Goal: Task Accomplishment & Management: Use online tool/utility

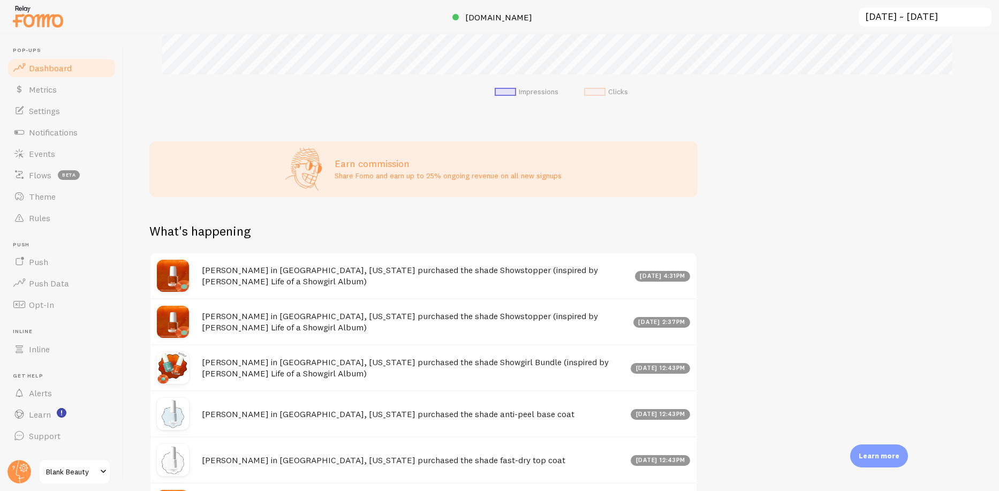
scroll to position [454, 0]
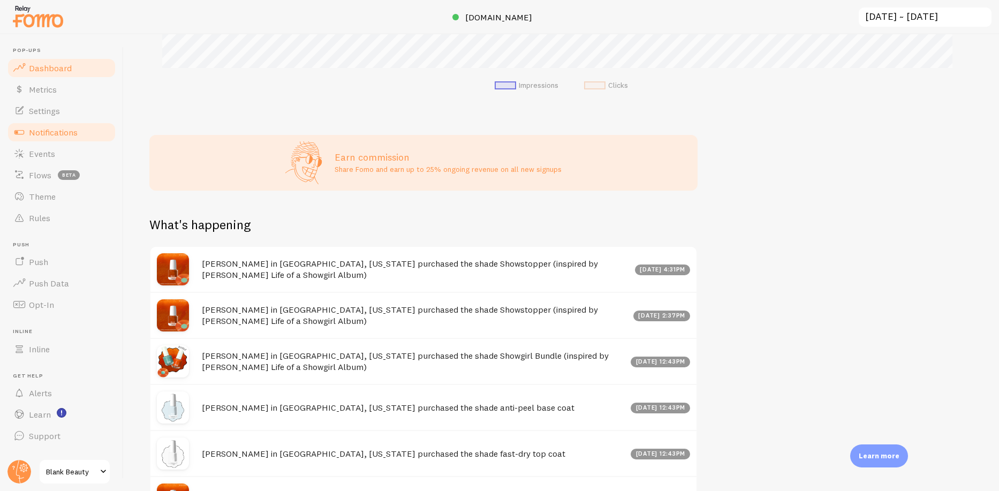
click at [53, 134] on span "Notifications" at bounding box center [53, 132] width 49 height 11
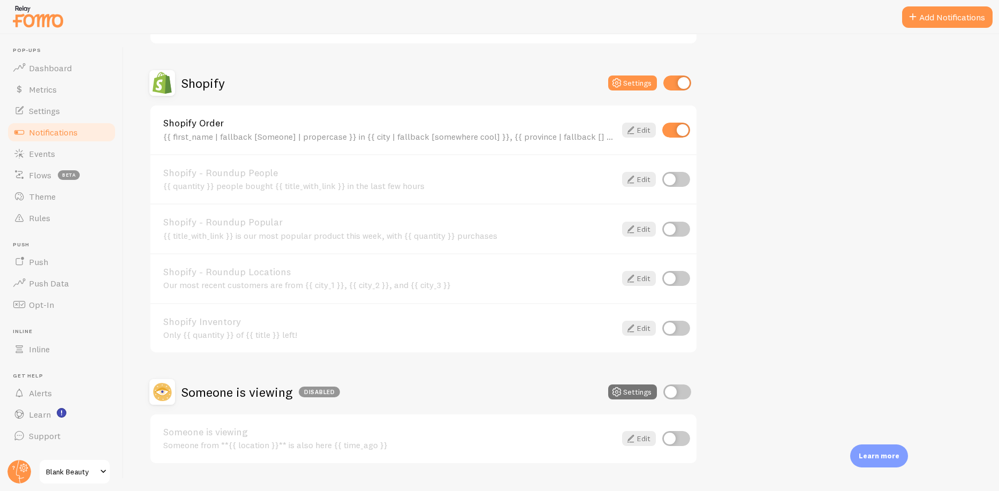
scroll to position [482, 0]
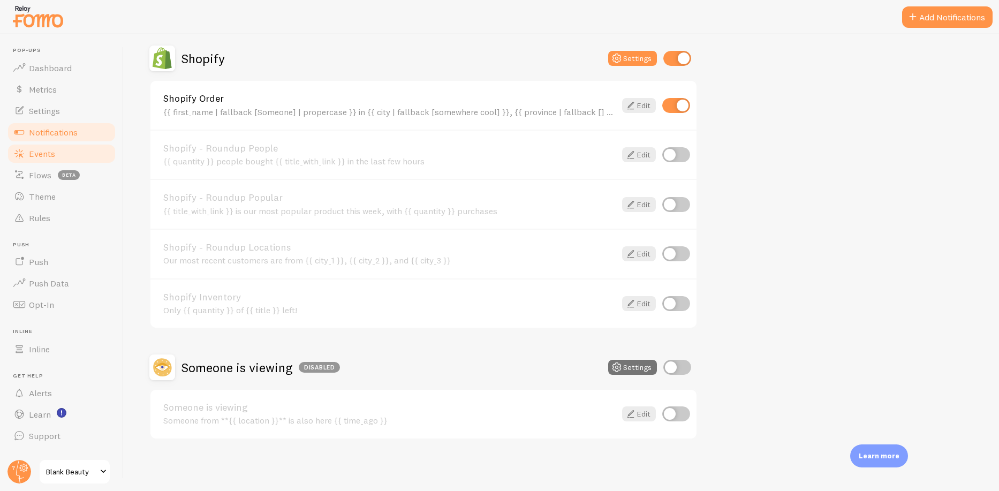
click at [50, 157] on span "Events" at bounding box center [42, 153] width 26 height 11
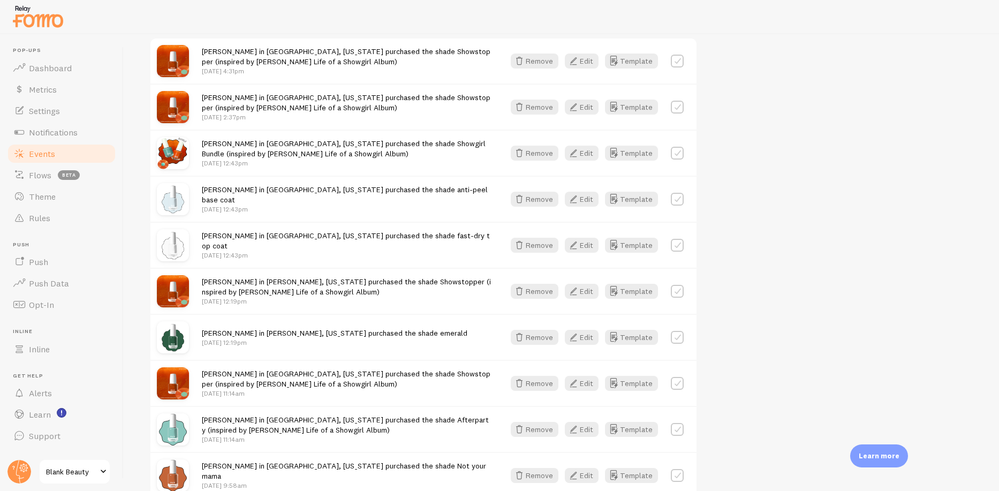
scroll to position [277, 0]
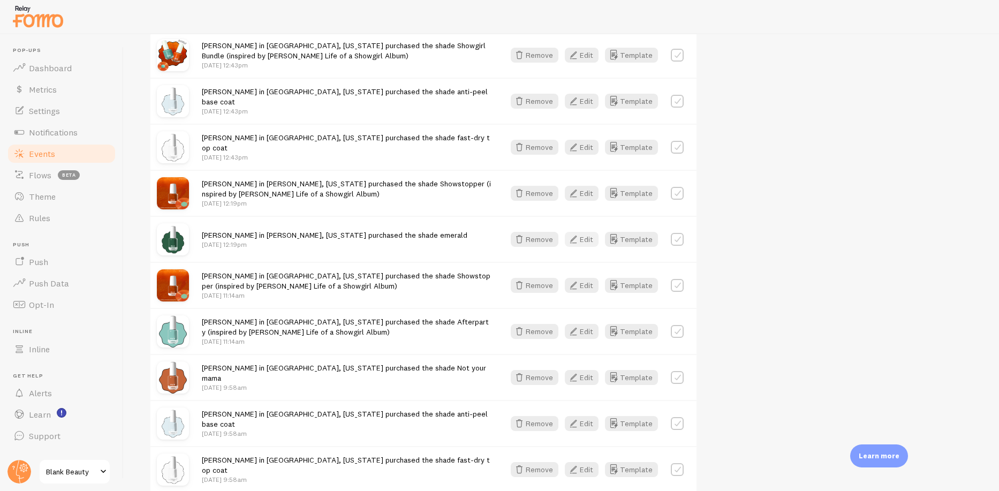
click at [583, 236] on button "Edit" at bounding box center [582, 239] width 34 height 15
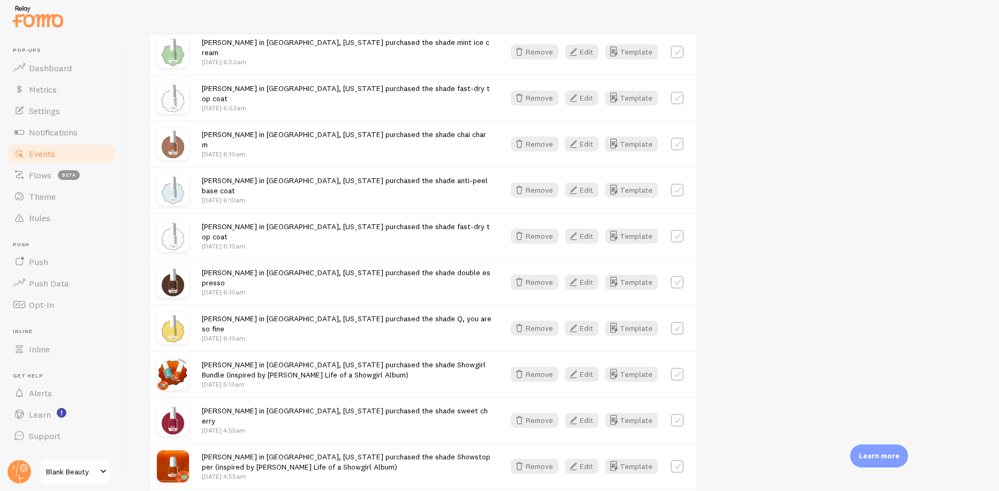
scroll to position [997, 0]
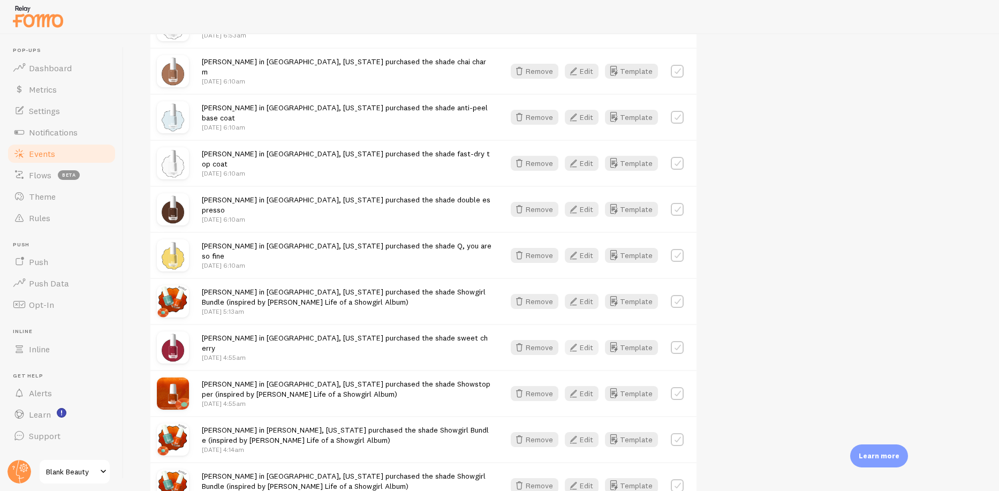
click at [594, 345] on button "Edit" at bounding box center [582, 347] width 34 height 15
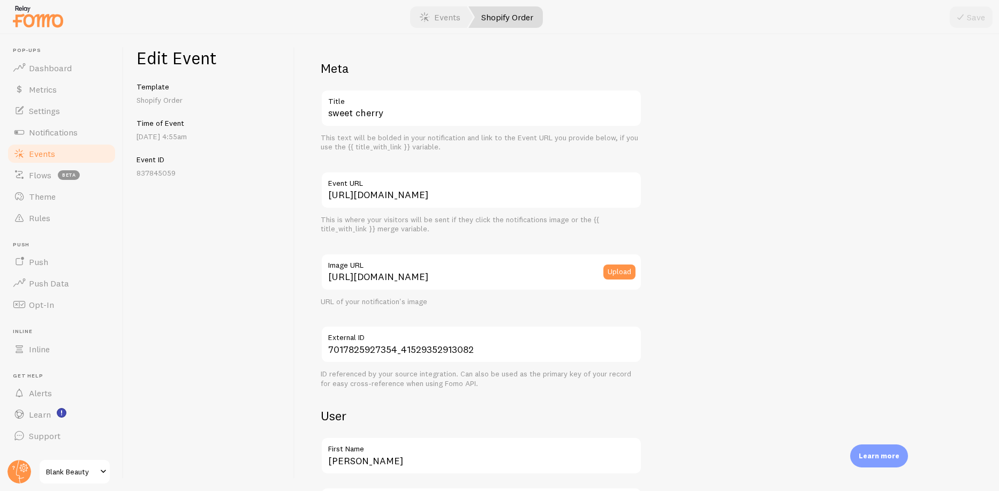
click at [85, 453] on p "[PERSON_NAME] in [GEOGRAPHIC_DATA], [US_STATE] purchased the shade sweet cherry" at bounding box center [81, 456] width 90 height 36
click at [29, 455] on img at bounding box center [21, 456] width 21 height 21
click at [437, 200] on input "[URL][DOMAIN_NAME]" at bounding box center [481, 189] width 321 height 37
